Goal: Information Seeking & Learning: Learn about a topic

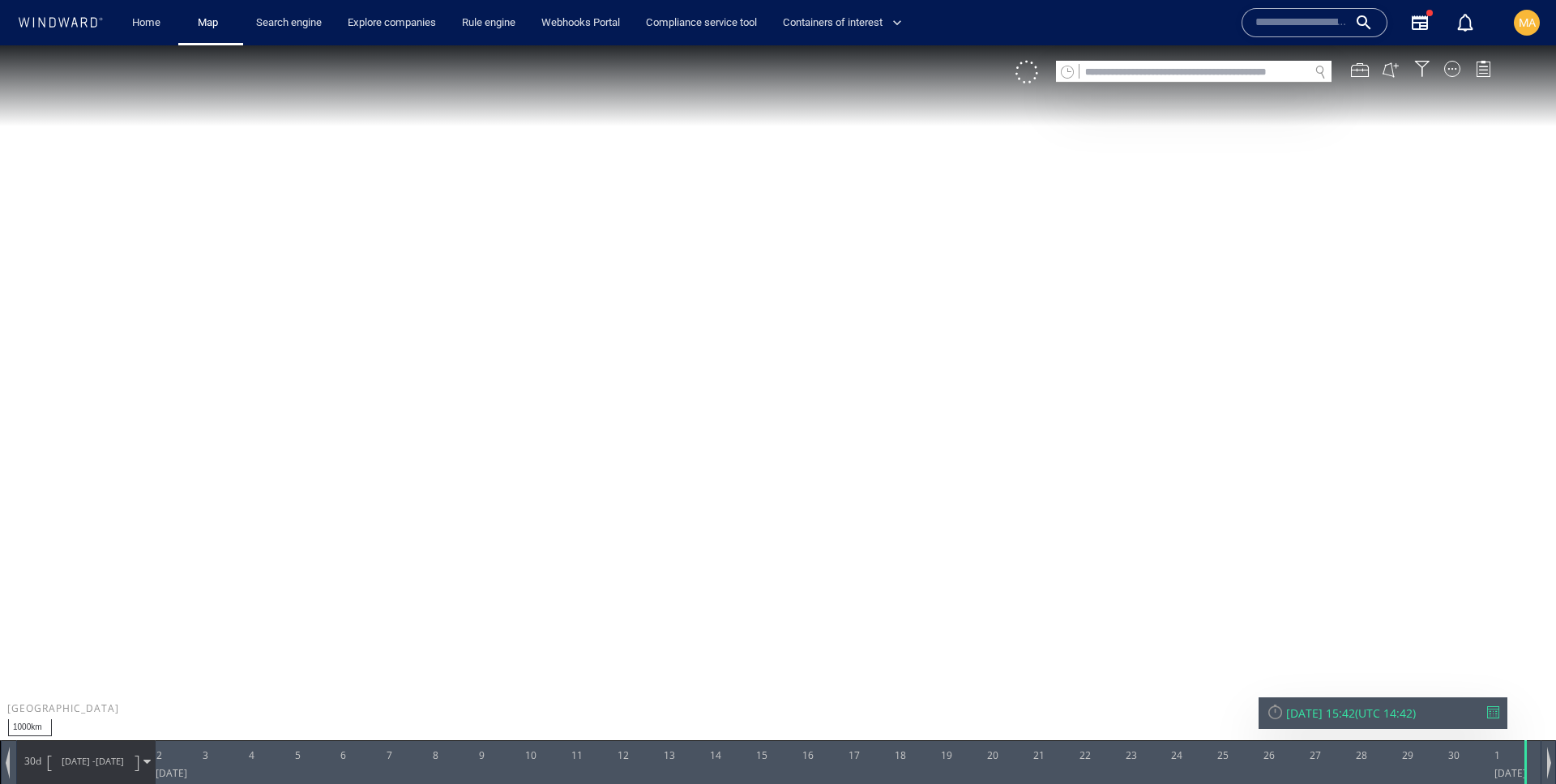
click at [1532, 27] on span "MA" at bounding box center [1527, 22] width 17 height 13
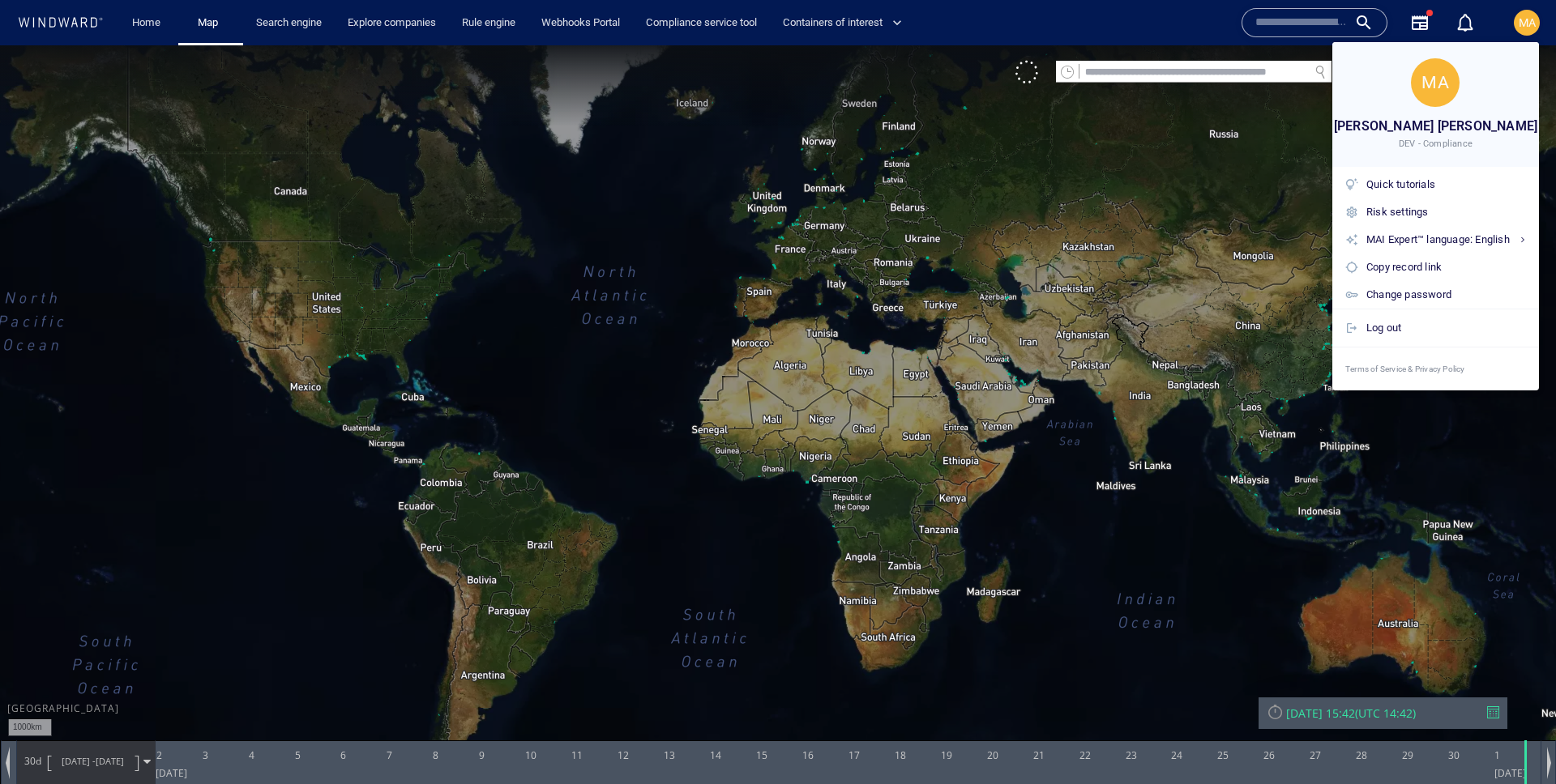
drag, startPoint x: 1185, startPoint y: 145, endPoint x: 1172, endPoint y: 137, distance: 15.3
click at [1172, 137] on div at bounding box center [778, 392] width 1556 height 784
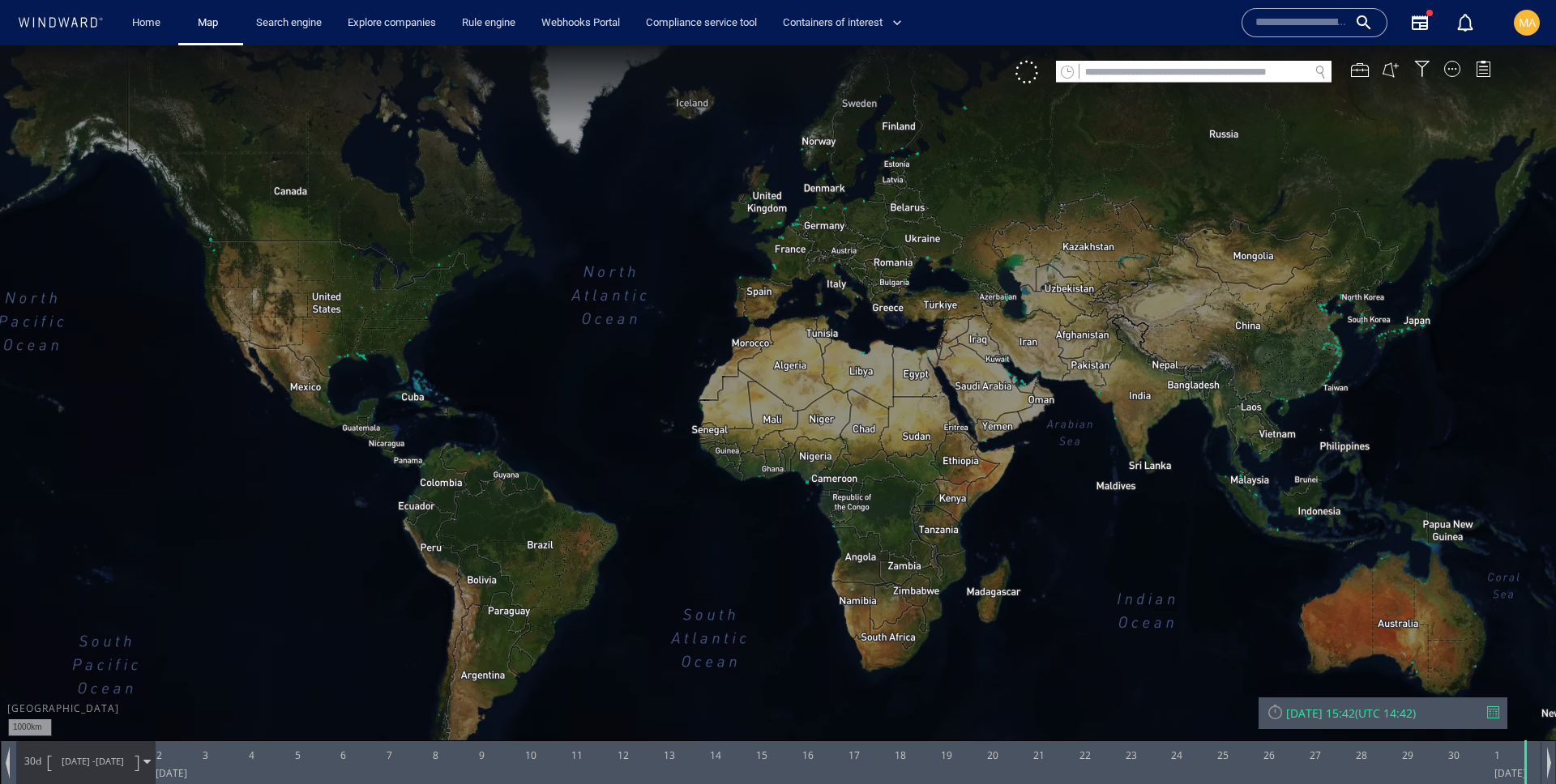
click at [1533, 31] on div "MA" at bounding box center [1527, 22] width 17 height 19
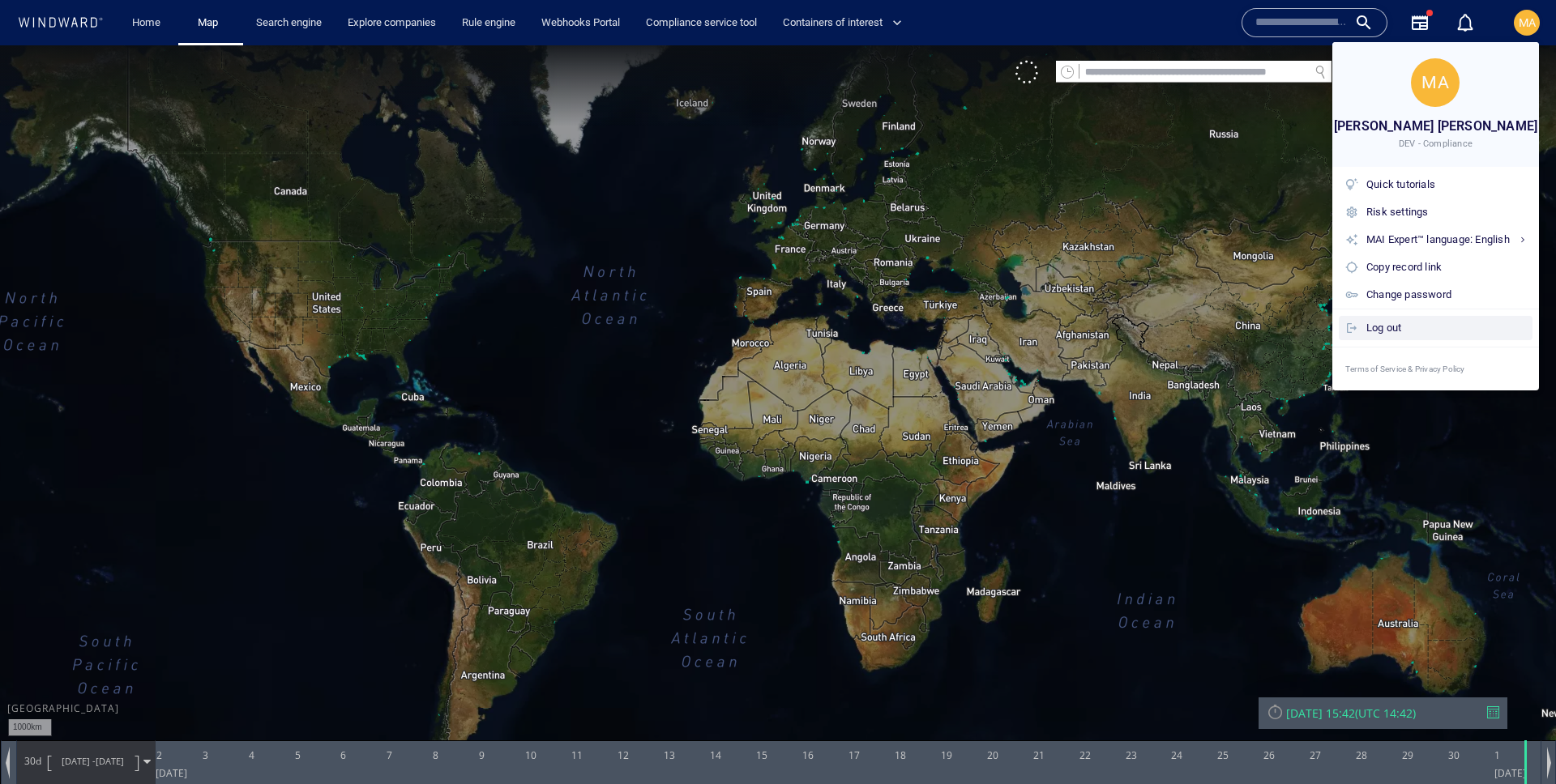
click at [1385, 334] on div "Log out" at bounding box center [1446, 328] width 160 height 18
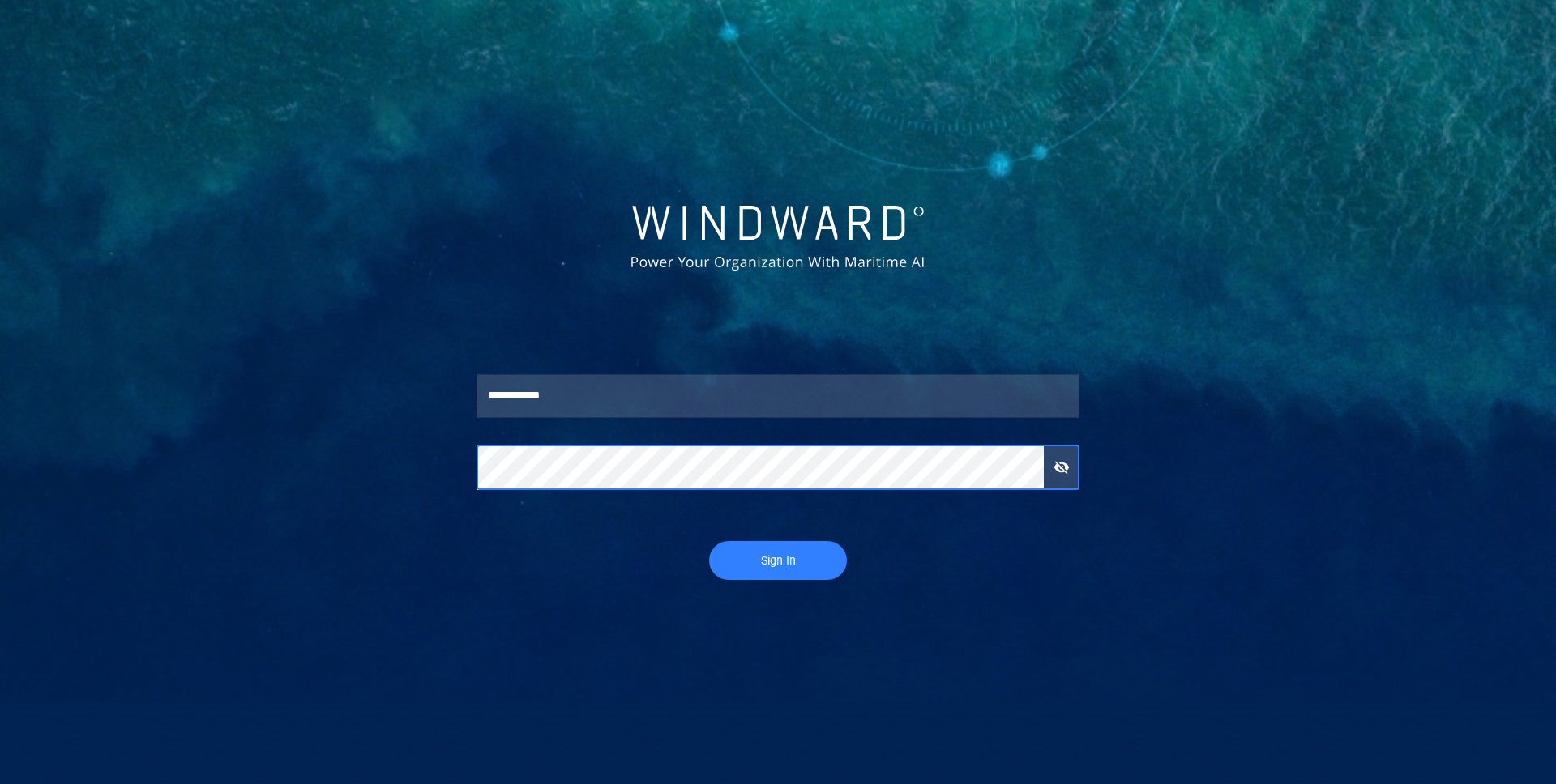
type input "******"
click at [820, 554] on span "Sign In" at bounding box center [777, 561] width 105 height 20
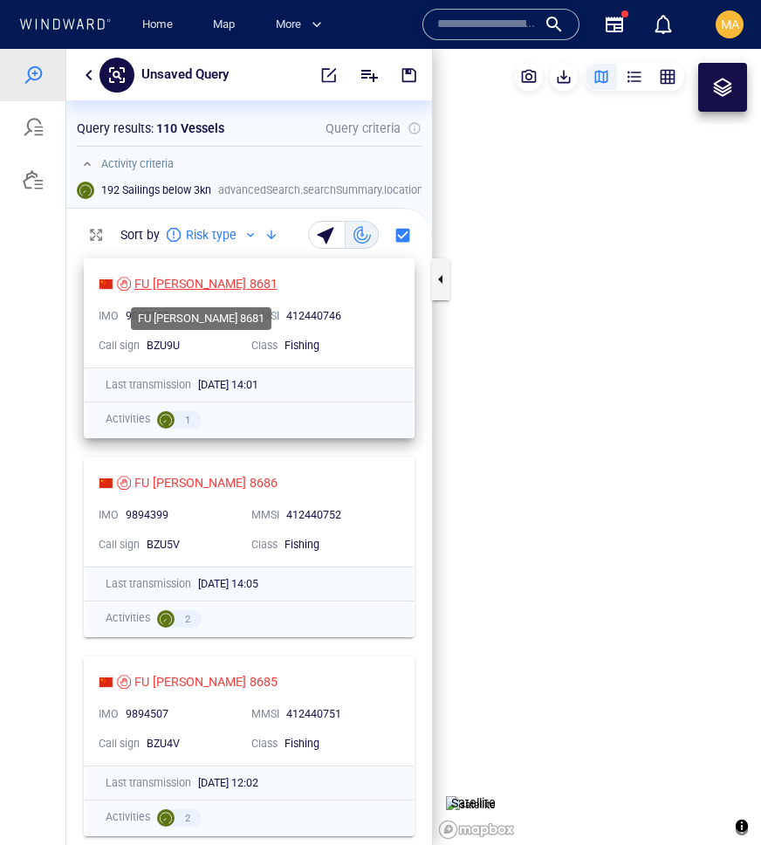
scroll to position [595, 366]
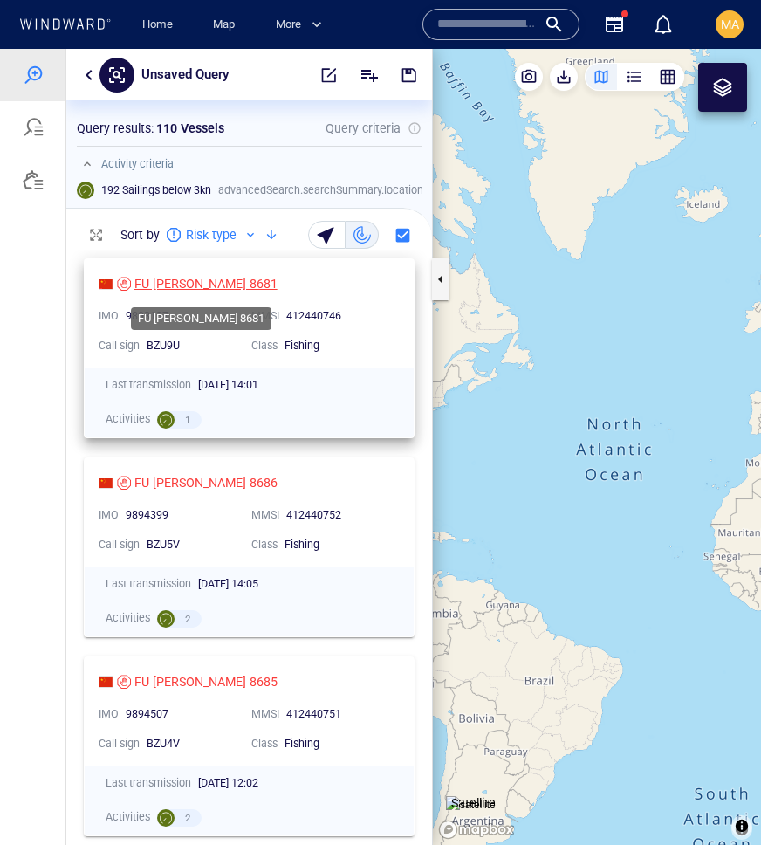
click at [182, 276] on div "FU YUAN YU 8681" at bounding box center [205, 283] width 143 height 21
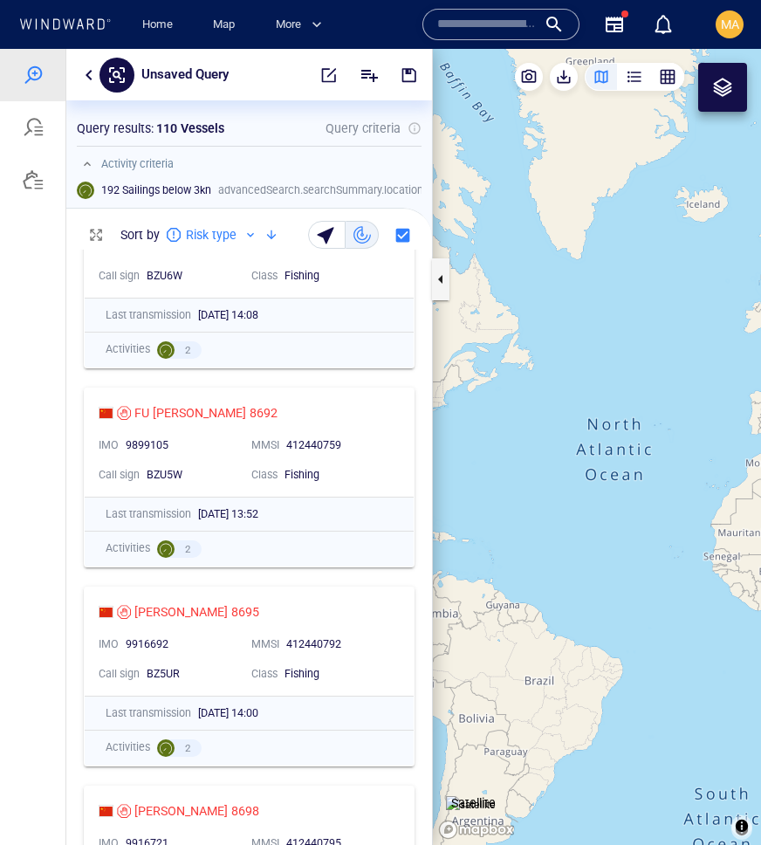
scroll to position [1314, 0]
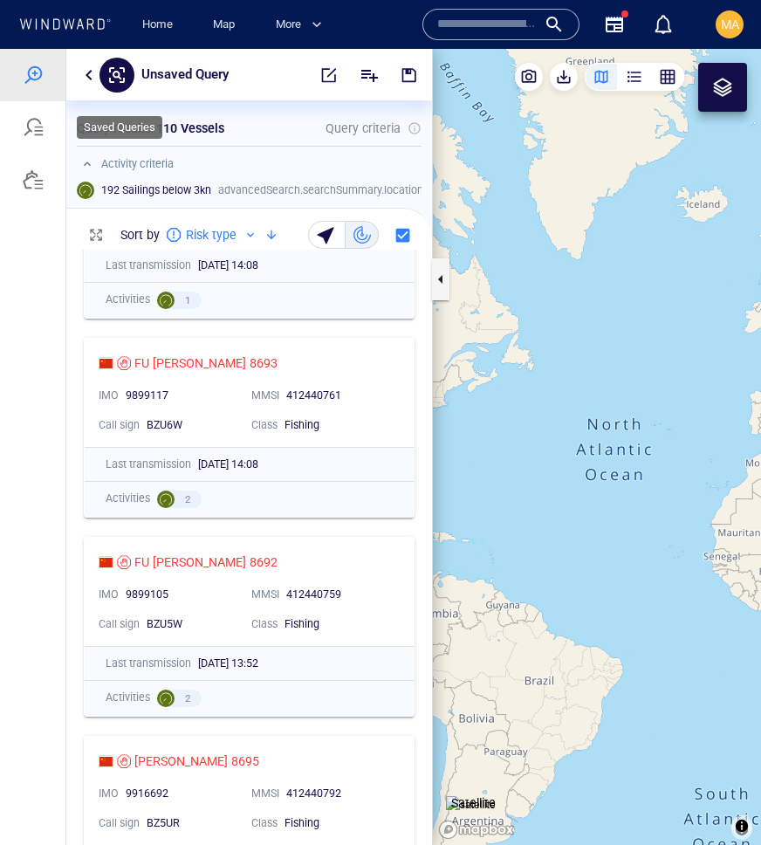
click at [44, 122] on div at bounding box center [32, 127] width 65 height 52
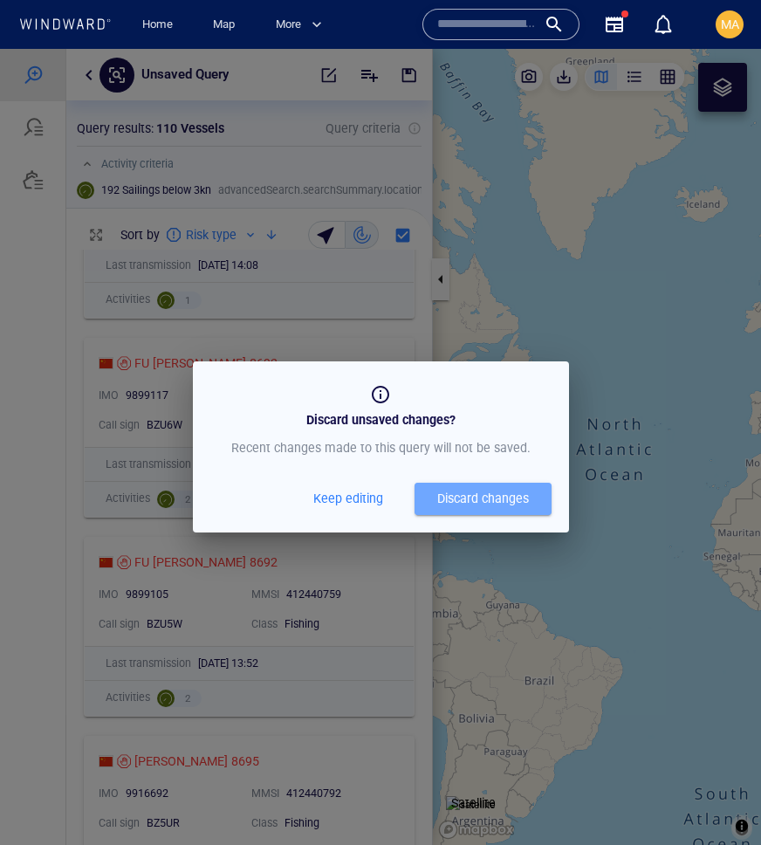
click at [461, 507] on div "Discard changes" at bounding box center [483, 499] width 92 height 22
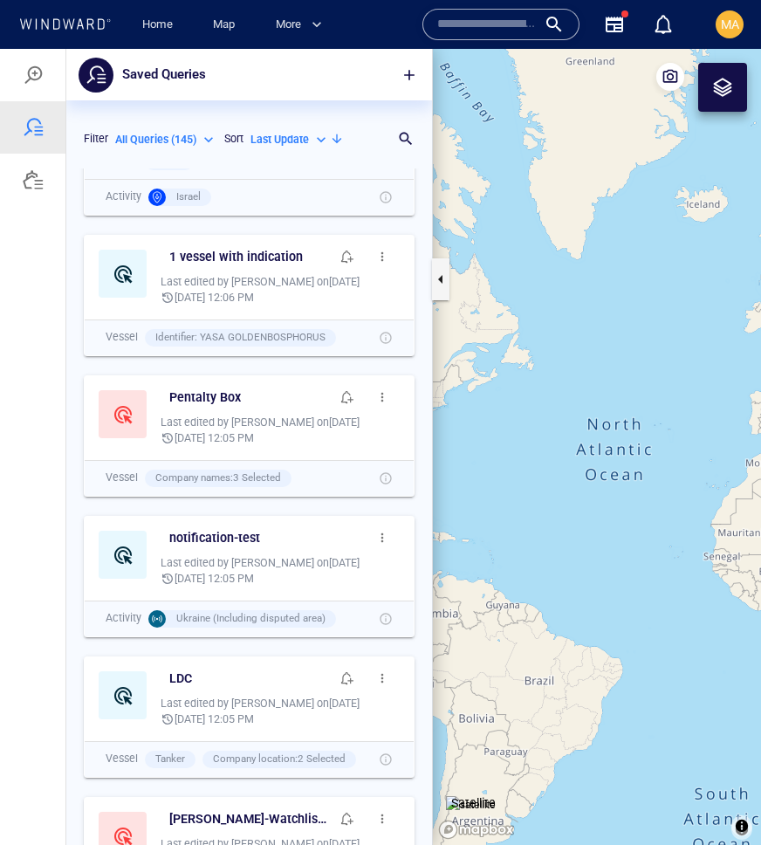
scroll to position [437, 0]
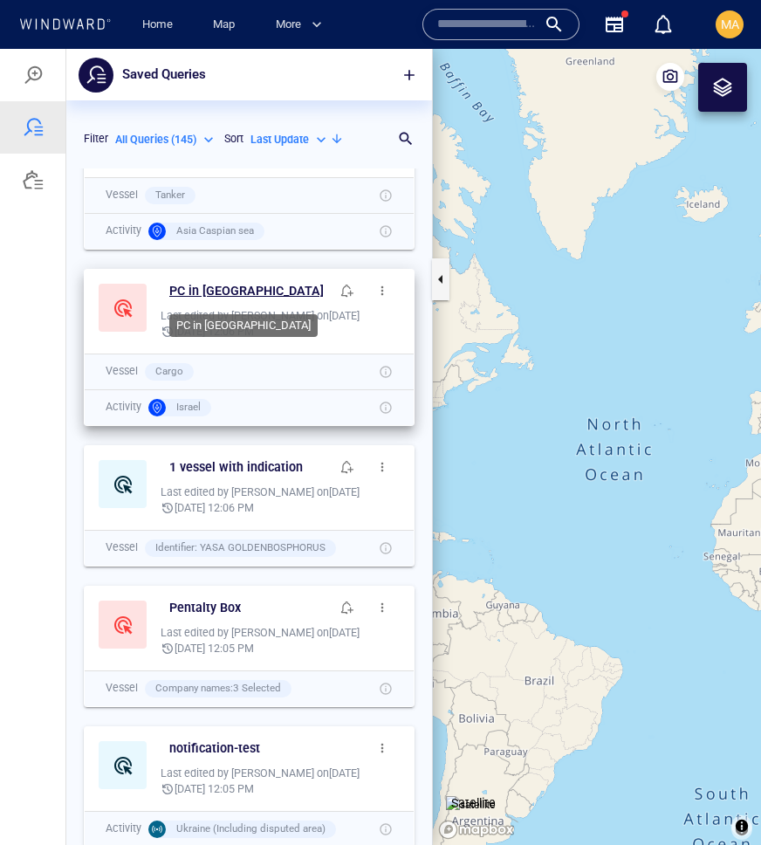
click at [196, 291] on h6 "PC in [GEOGRAPHIC_DATA]" at bounding box center [246, 291] width 155 height 22
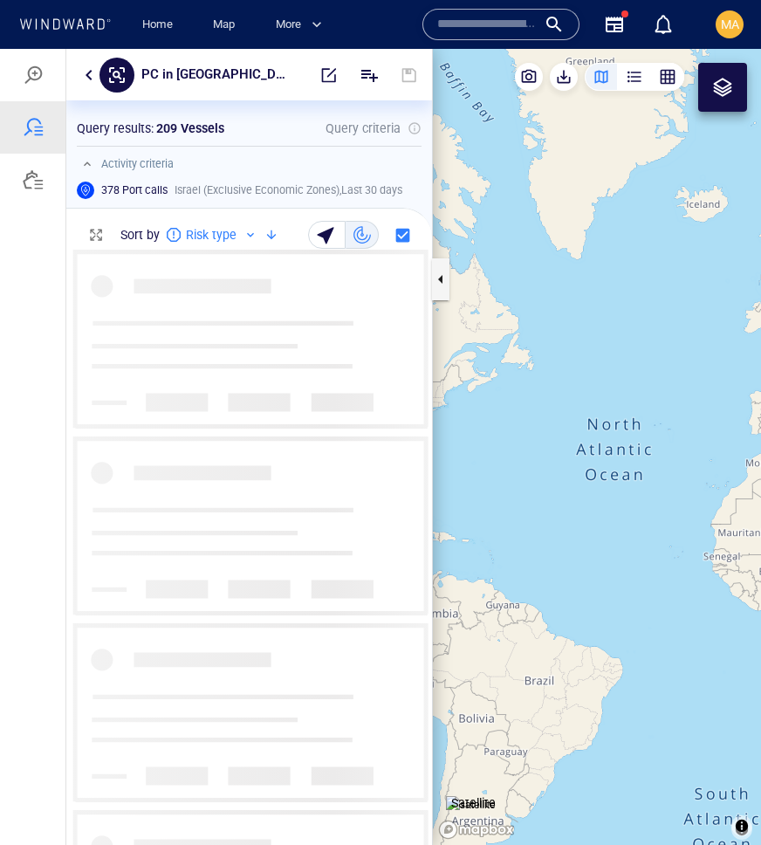
scroll to position [595, 366]
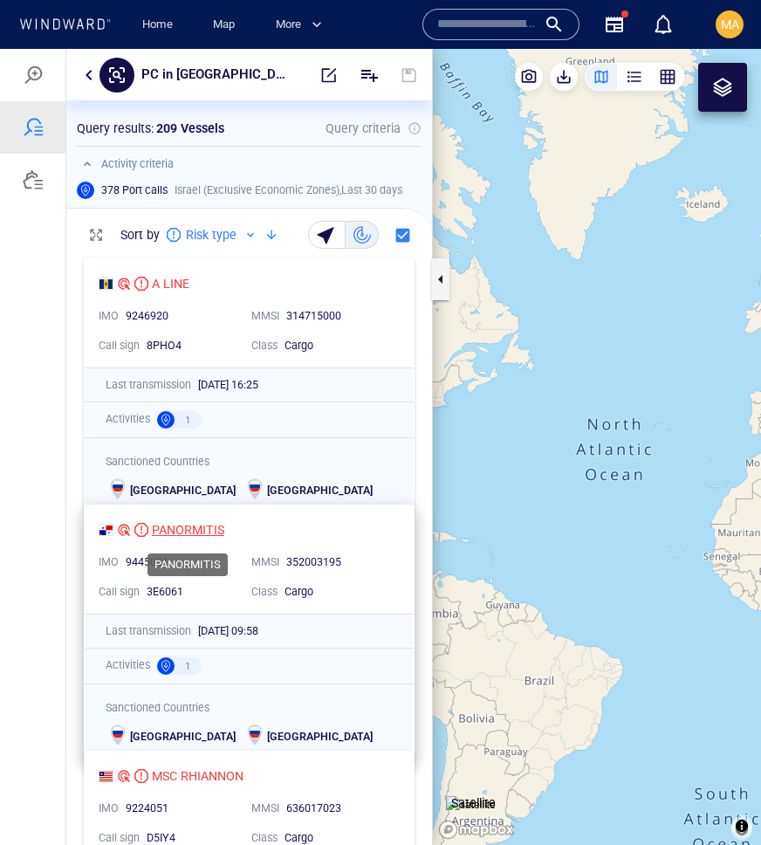
click at [197, 526] on div "PANORMITIS" at bounding box center [188, 529] width 72 height 21
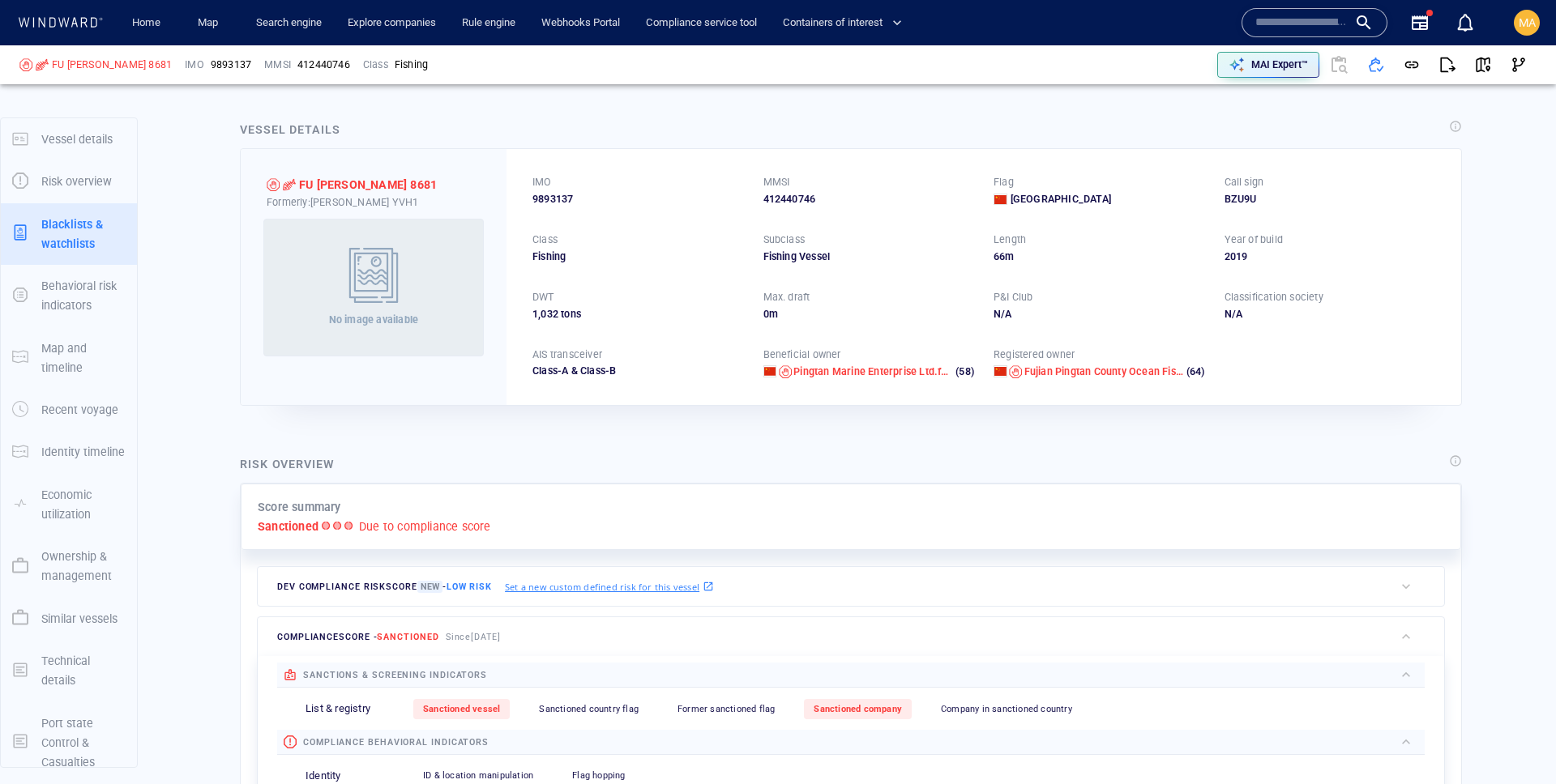
scroll to position [17, 0]
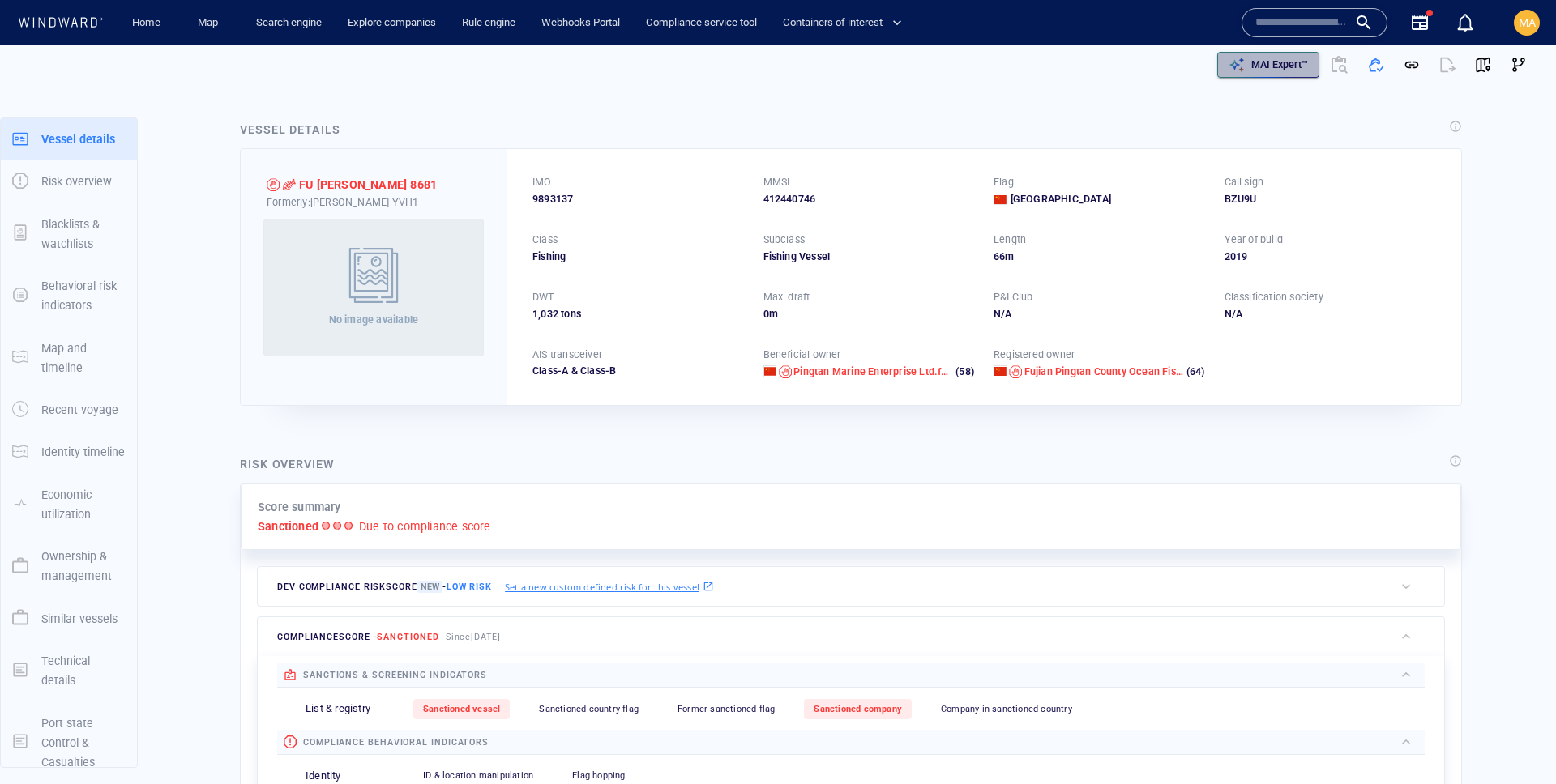
click at [1274, 60] on p "MAI Expert™" at bounding box center [1279, 65] width 57 height 15
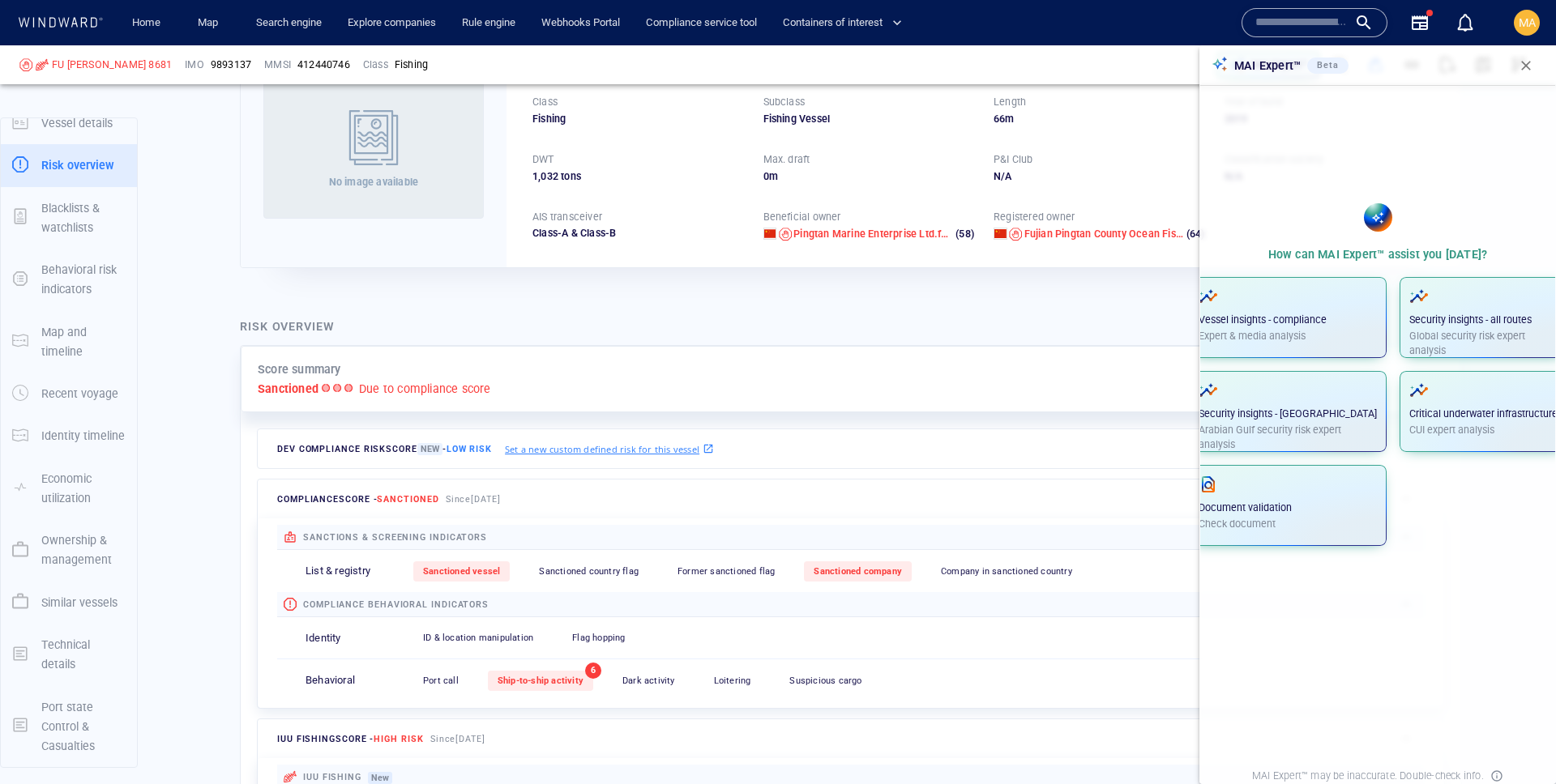
scroll to position [141, 0]
click at [1524, 58] on span "button" at bounding box center [1525, 65] width 16 height 16
